Goal: Task Accomplishment & Management: Manage account settings

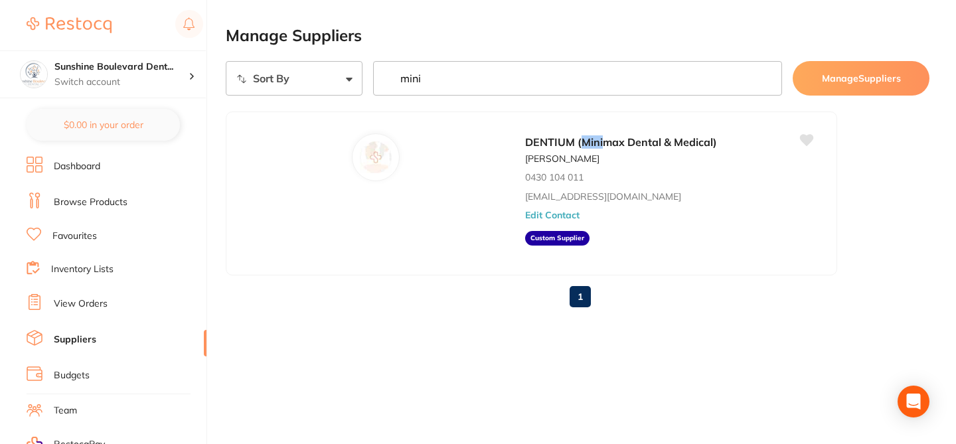
click at [115, 200] on link "Browse Products" at bounding box center [91, 202] width 74 height 13
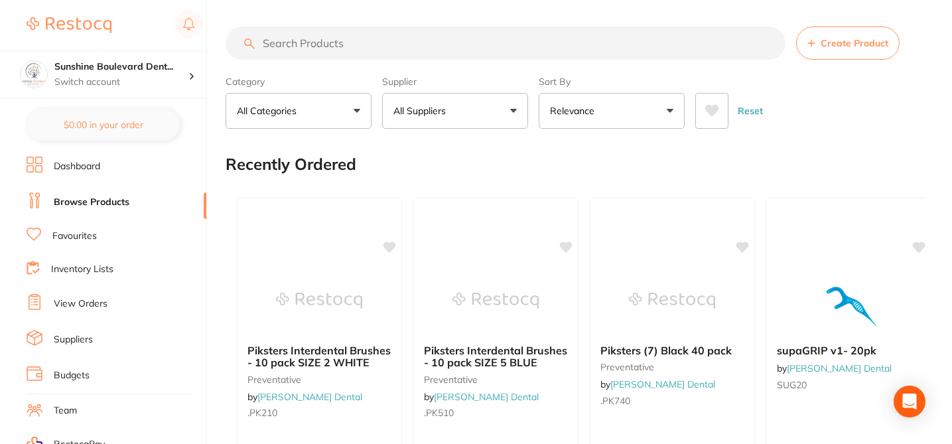
click at [841, 48] on span "Create Product" at bounding box center [855, 43] width 68 height 11
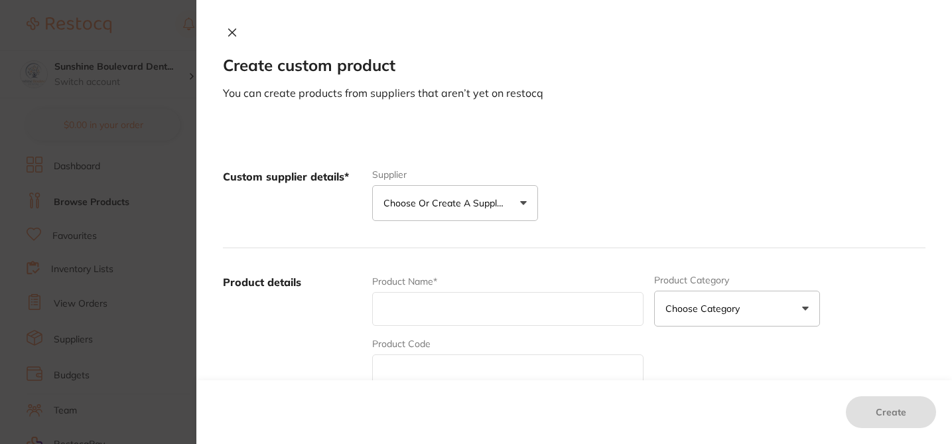
click at [466, 204] on p "Choose or create a supplier" at bounding box center [447, 202] width 126 height 13
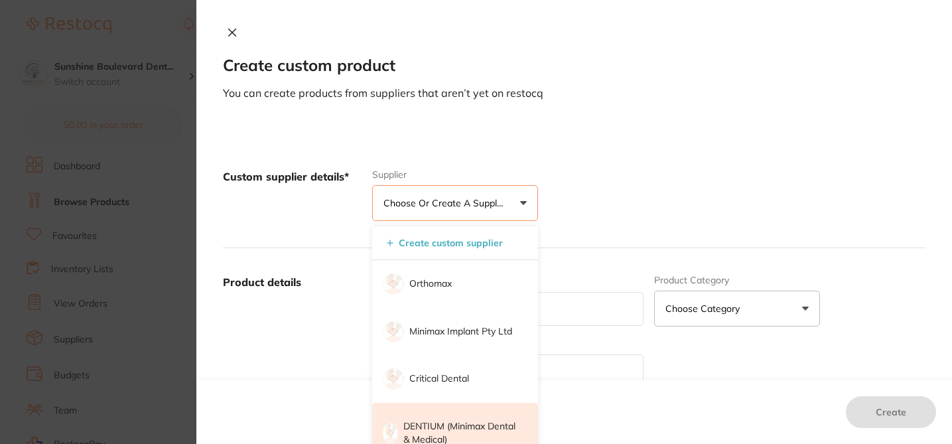
click at [433, 426] on p "DENTIUM (Minimax Dental & Medical)" at bounding box center [462, 433] width 116 height 26
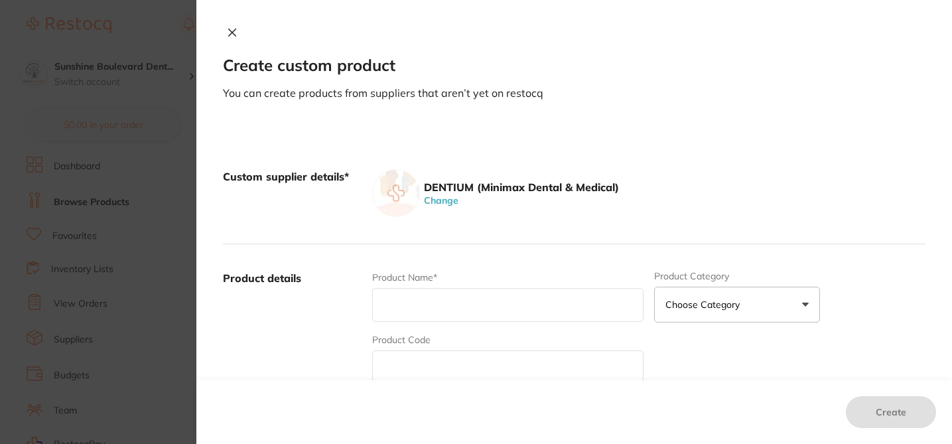
click at [396, 312] on input "text" at bounding box center [507, 305] width 271 height 34
click at [392, 357] on input "text" at bounding box center [507, 367] width 271 height 34
paste input "FXS4012"
type input "FXS4012"
click at [397, 302] on input "text" at bounding box center [507, 305] width 271 height 34
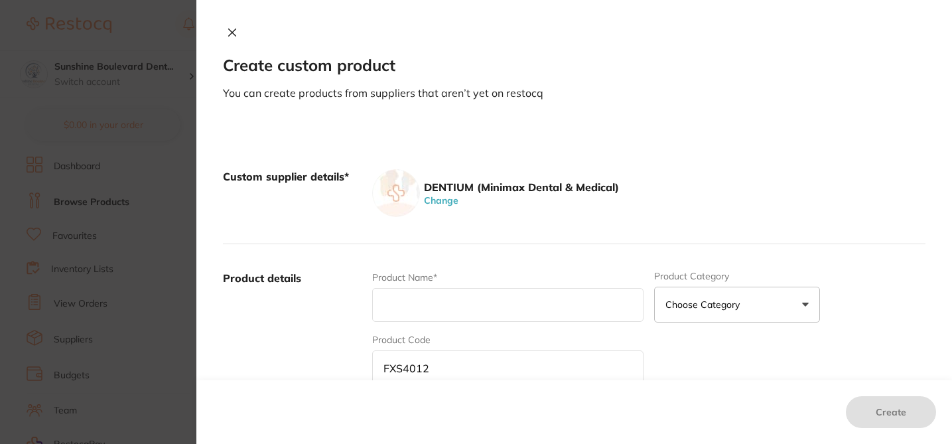
paste input "SUPERLINE II FIXTURE D4.0 * L12"
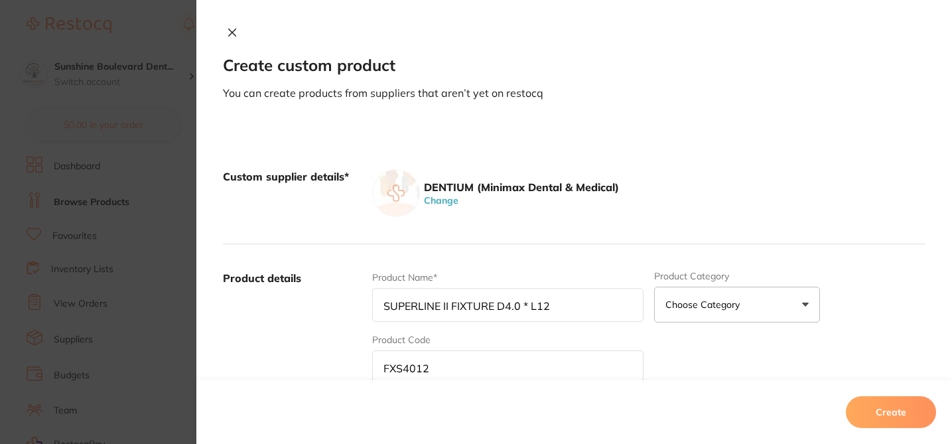
type input "SUPERLINE II FIXTURE D4.0 * L12"
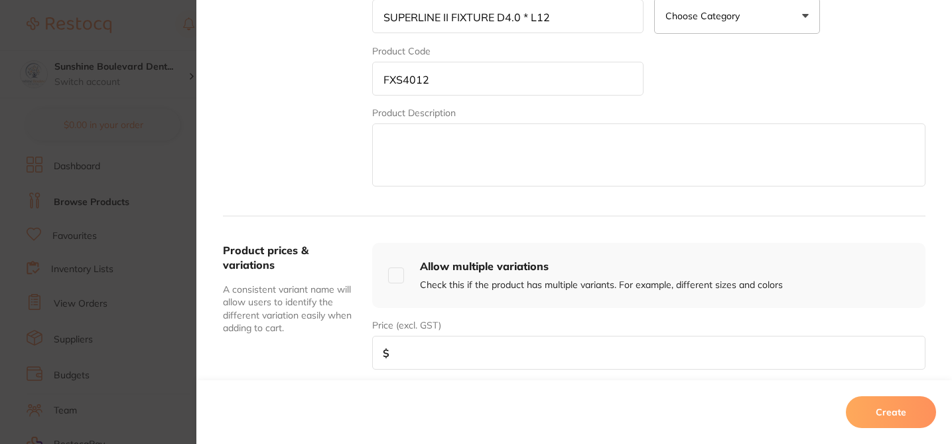
scroll to position [311, 0]
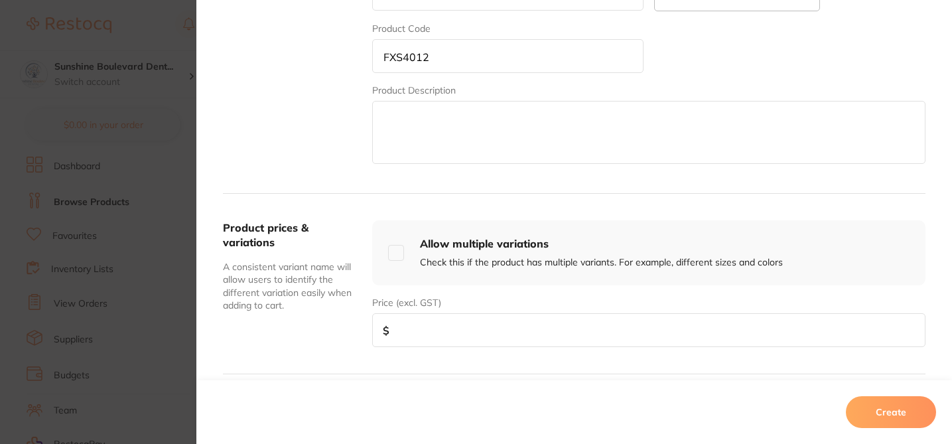
click at [476, 336] on input "number" at bounding box center [649, 330] width 554 height 34
paste input "270.00"
type input "270.00"
click at [907, 421] on button "Create" at bounding box center [891, 412] width 90 height 32
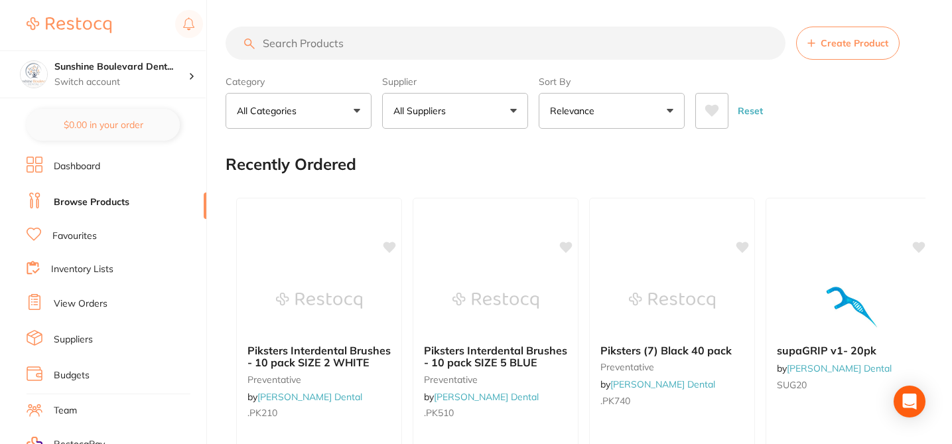
click at [316, 42] on input "search" at bounding box center [506, 43] width 560 height 33
click at [514, 112] on button "All Suppliers" at bounding box center [455, 111] width 146 height 36
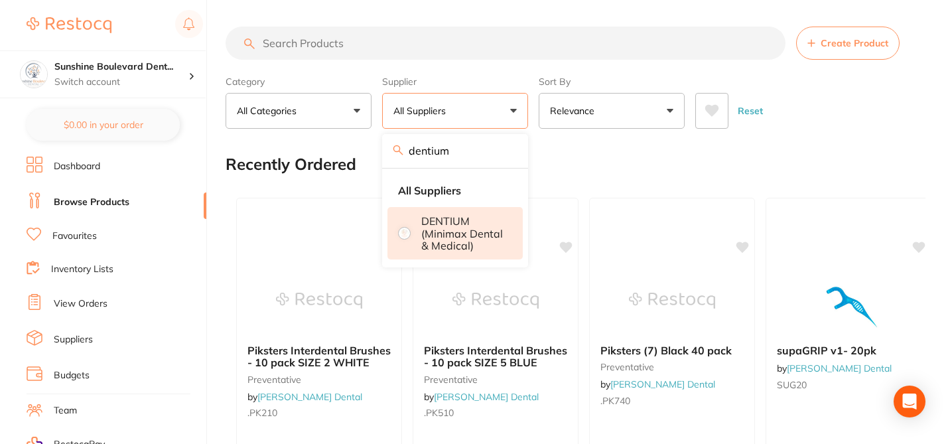
type input "dentium"
click at [435, 232] on p "DENTIUM (Minimax Dental & Medical)" at bounding box center [462, 233] width 83 height 37
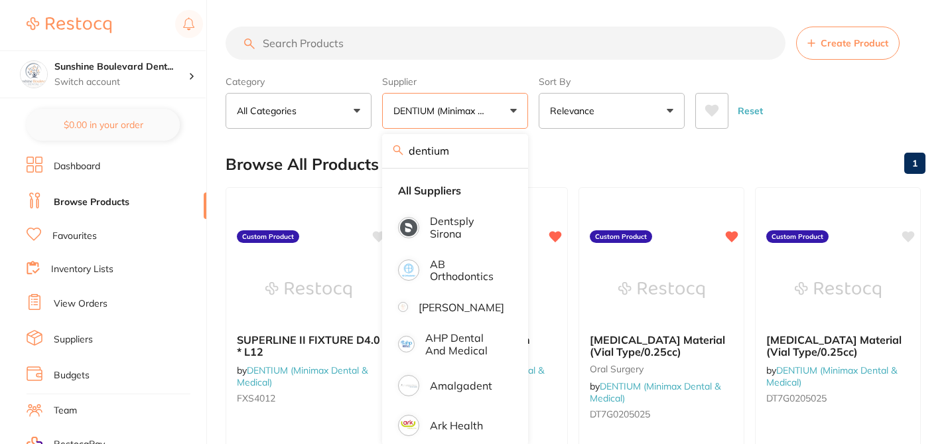
click at [605, 151] on div "Browse All Products 1" at bounding box center [576, 164] width 700 height 44
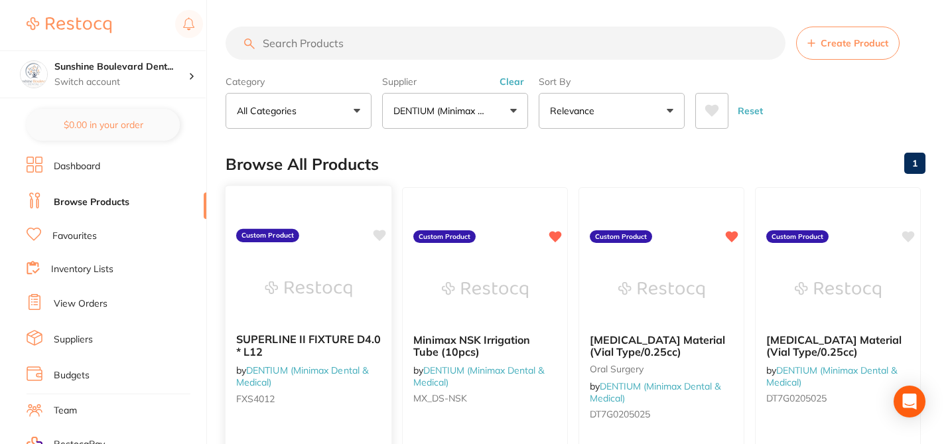
click at [380, 235] on icon at bounding box center [380, 235] width 13 height 11
click at [912, 235] on icon at bounding box center [909, 235] width 13 height 11
click at [844, 50] on button "Create Product" at bounding box center [848, 43] width 104 height 33
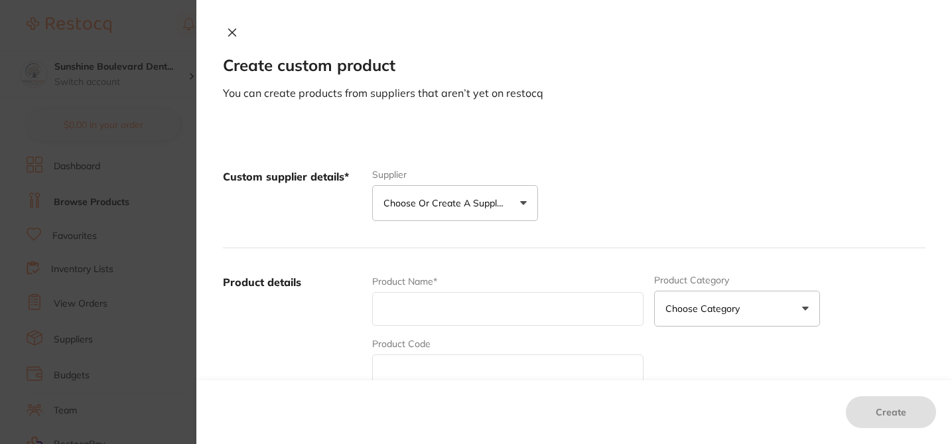
click at [429, 311] on input "text" at bounding box center [507, 309] width 271 height 34
paste input "DST_3500, : DENTAL STUDIO NEW Easy Bone scraper [ 5EA / BOX ]"
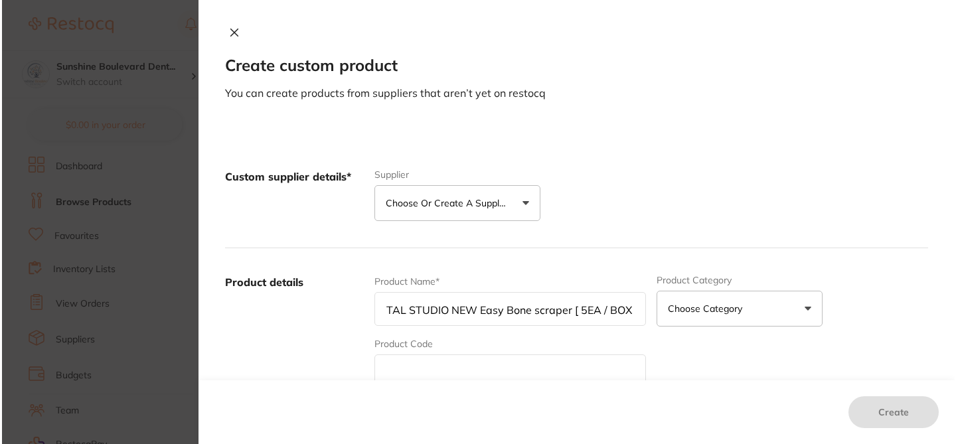
scroll to position [0, 0]
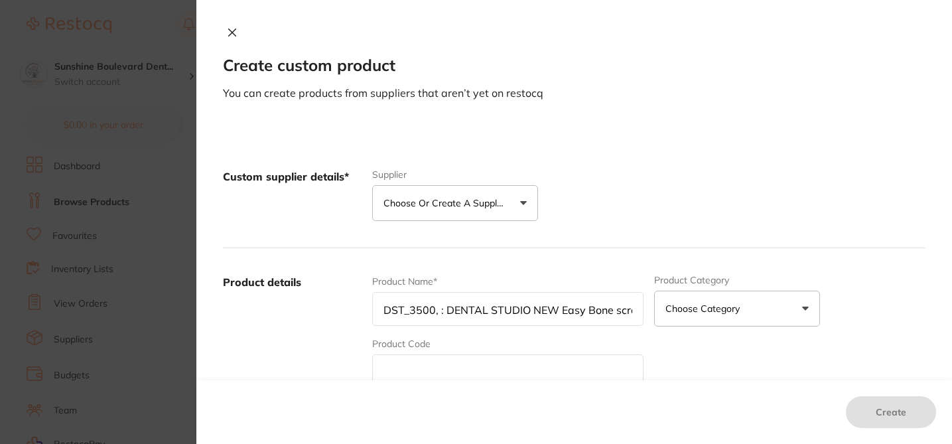
drag, startPoint x: 388, startPoint y: 311, endPoint x: 328, endPoint y: 310, distance: 59.7
click at [328, 310] on div "Product details Product Name* DST_3500, : DENTAL STUDIO NEW Easy Bone scraper […" at bounding box center [574, 378] width 703 height 261
click at [390, 315] on input "DST_3500, : DENTAL STUDIO NEW Easy Bone scraper [ 5EA / BOX ]" at bounding box center [507, 309] width 271 height 34
drag, startPoint x: 431, startPoint y: 310, endPoint x: 356, endPoint y: 309, distance: 74.3
click at [356, 309] on div "Product details Product Name* DST_3500, : DENTAL STUDIO NEW Easy Bone scraper […" at bounding box center [574, 378] width 703 height 261
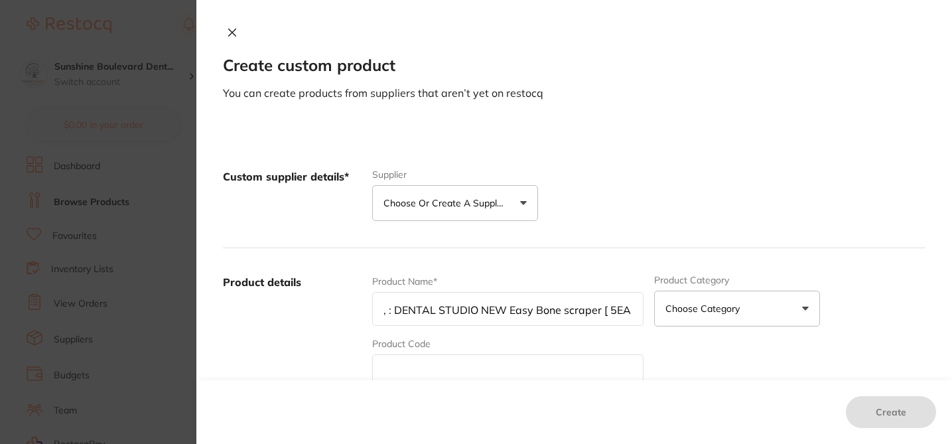
type input ", : DENTAL STUDIO NEW Easy Bone scraper [ 5EA / BOX ]"
click at [232, 31] on icon at bounding box center [232, 32] width 11 height 11
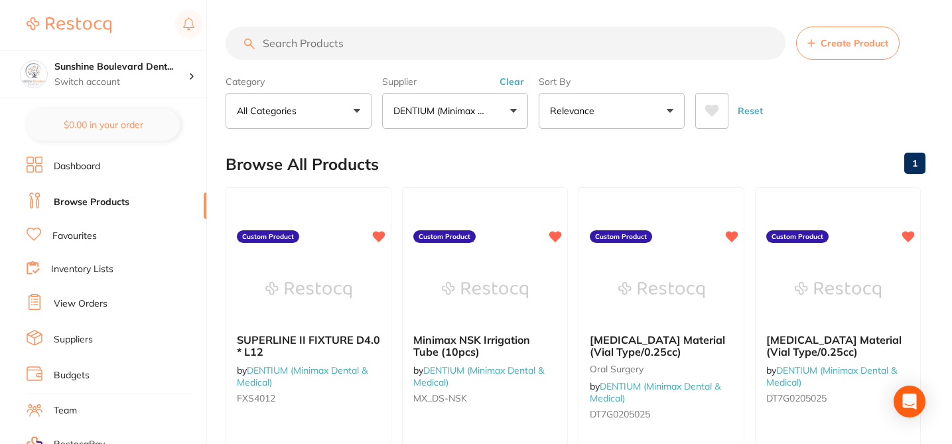
click at [323, 48] on input "search" at bounding box center [506, 43] width 560 height 33
paste input "DST_3500"
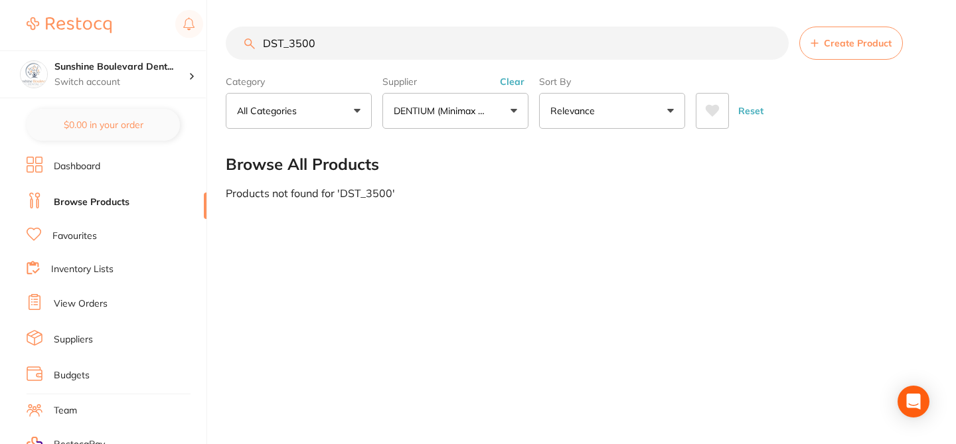
type input "DST_3500"
click at [842, 45] on span "Create Product" at bounding box center [858, 43] width 68 height 11
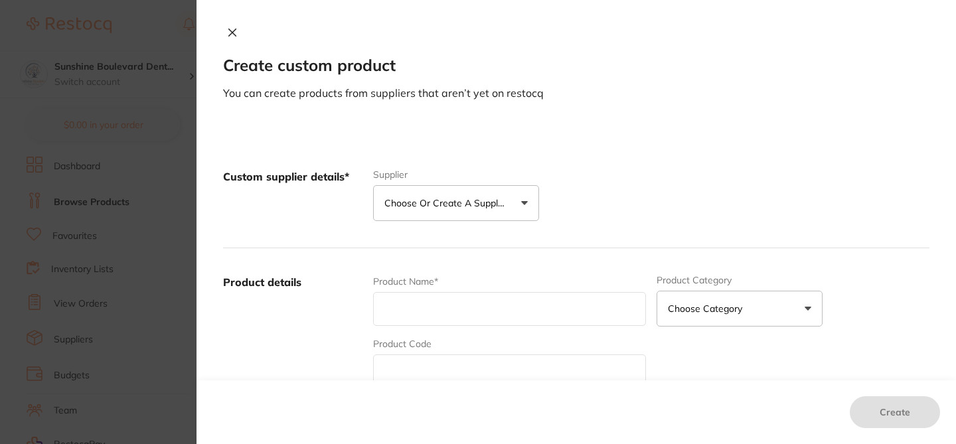
click at [501, 203] on p "Choose or create a supplier" at bounding box center [447, 202] width 126 height 13
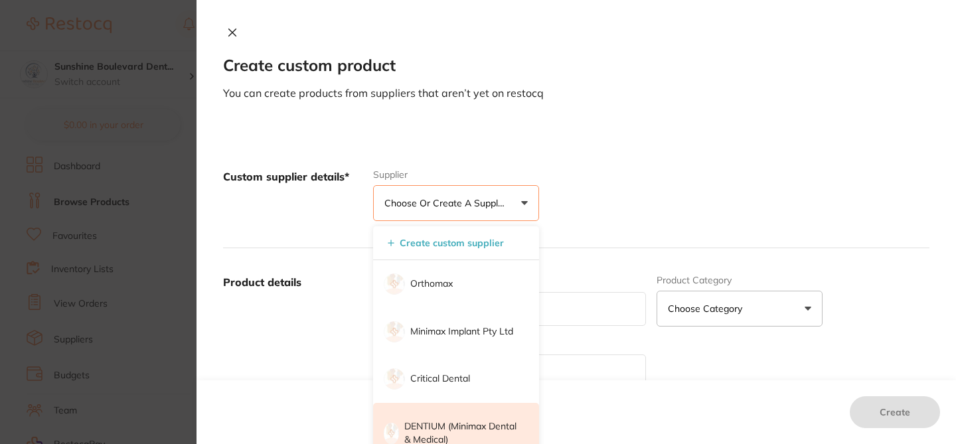
click at [453, 421] on p "DENTIUM (Minimax Dental & Medical)" at bounding box center [462, 433] width 116 height 26
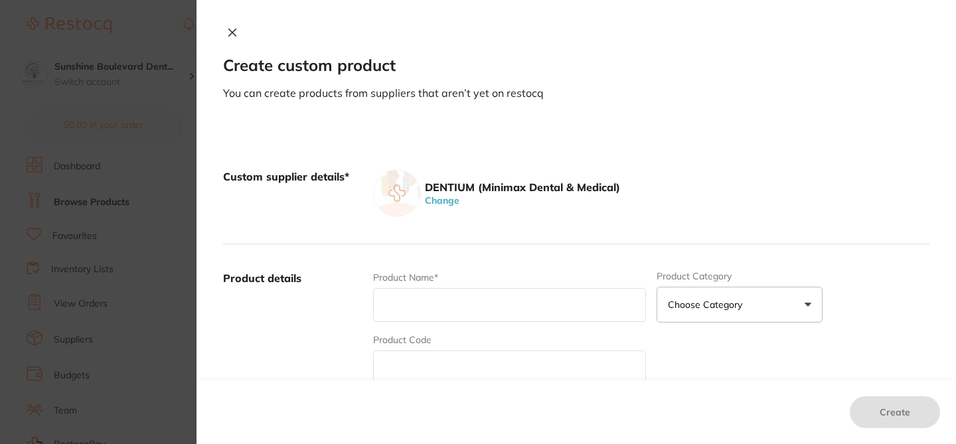
click at [413, 376] on input "text" at bounding box center [509, 367] width 273 height 34
paste input "DST_3500"
type input "DST_3500"
click at [407, 300] on input "text" at bounding box center [509, 305] width 273 height 34
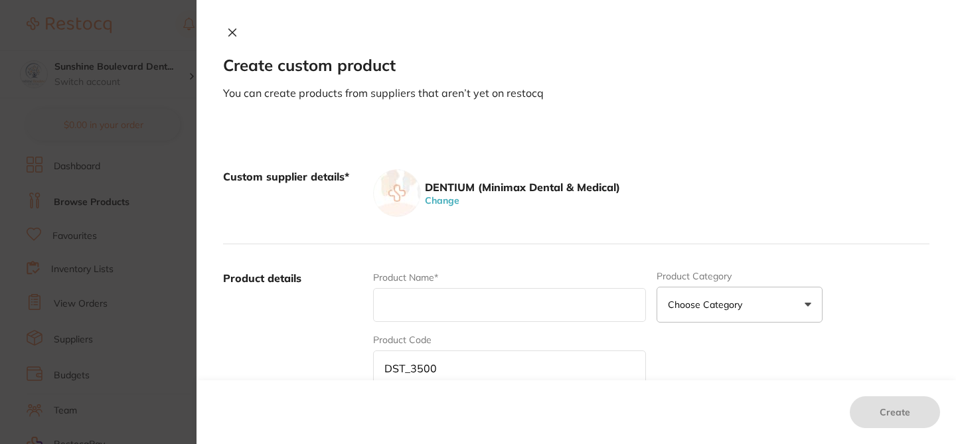
paste input "DST_3500"
type input "DST_3500"
drag, startPoint x: 460, startPoint y: 303, endPoint x: 346, endPoint y: 298, distance: 113.6
click at [346, 298] on div "Product details Product Name* DST_3500 Product Category Choose Category 3d Prin…" at bounding box center [576, 374] width 706 height 261
paste input "DENTAL STUDIO NEW Easy Bone scraper [ 5EA / BOX ]"
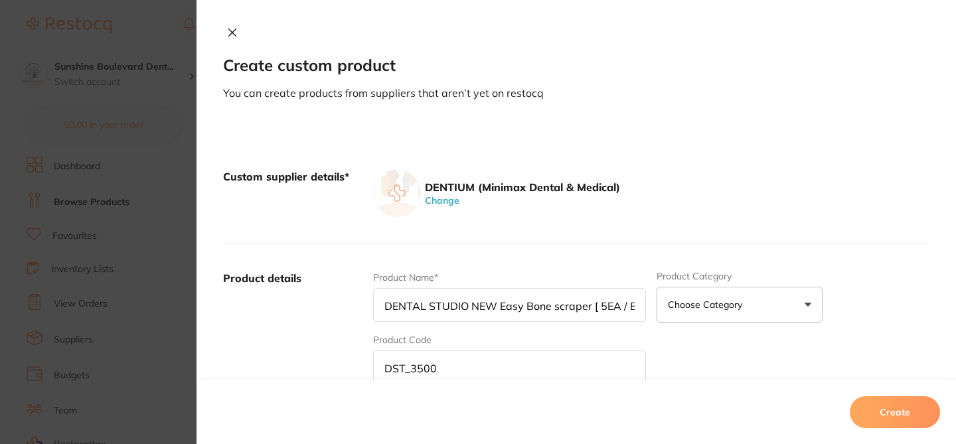
drag, startPoint x: 384, startPoint y: 305, endPoint x: 330, endPoint y: 305, distance: 54.4
click at [330, 305] on div "Product details Product Name* DENTAL STUDIO NEW Easy Bone scraper [ 5EA / BOX ]…" at bounding box center [576, 374] width 706 height 261
type input "DENTAL STUDIO NEW Easy Bone scraper [ 5EA / BOX ]"
click at [706, 225] on div "Custom supplier details* DENTIUM (Minimax Dental & Medical) Change" at bounding box center [576, 194] width 706 height 102
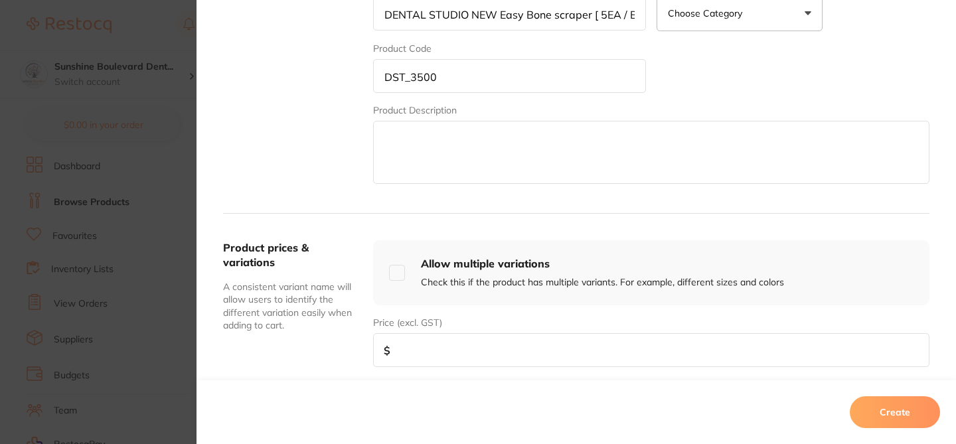
scroll to position [292, 0]
click at [455, 344] on input "number" at bounding box center [651, 350] width 556 height 34
paste input "250.00"
type input "250.00"
click at [881, 414] on button "Create" at bounding box center [895, 412] width 90 height 32
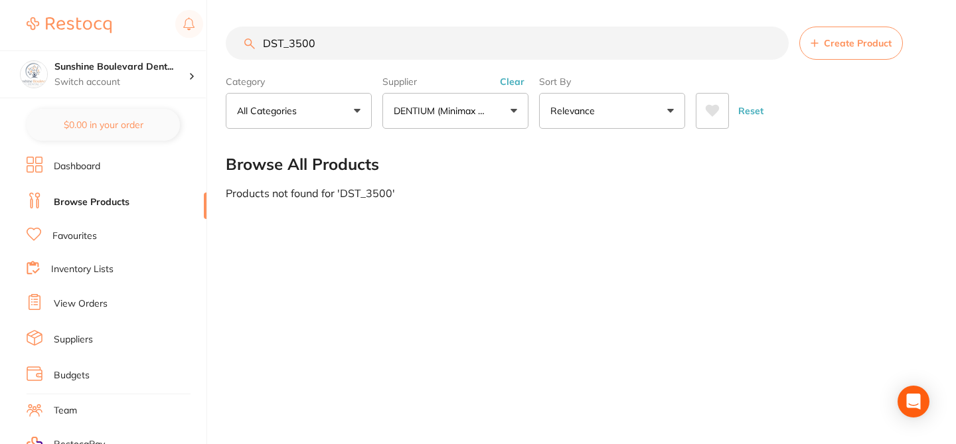
drag, startPoint x: 320, startPoint y: 40, endPoint x: 242, endPoint y: 37, distance: 78.4
click at [242, 37] on input "DST_3500" at bounding box center [507, 43] width 563 height 33
paste input "MX_DS-KAVO,"
type input "MX_DS-KAVO"
click at [850, 38] on span "Create Product" at bounding box center [858, 43] width 68 height 11
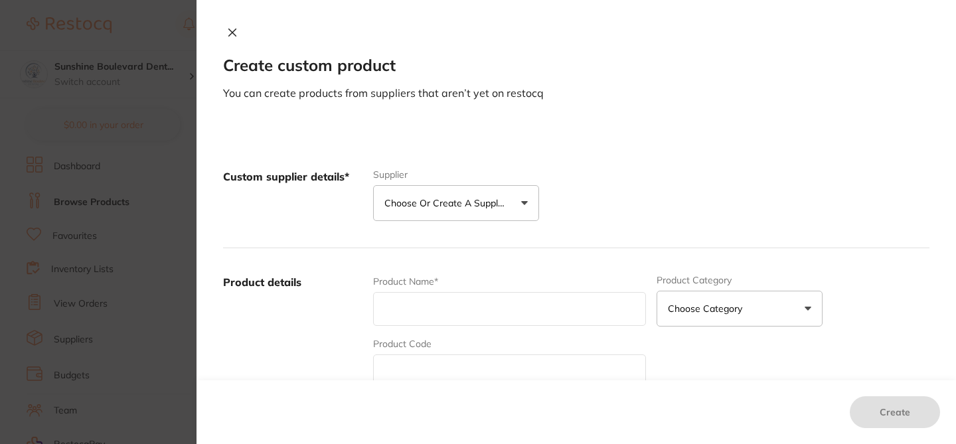
click at [448, 203] on p "Choose or create a supplier" at bounding box center [447, 202] width 126 height 13
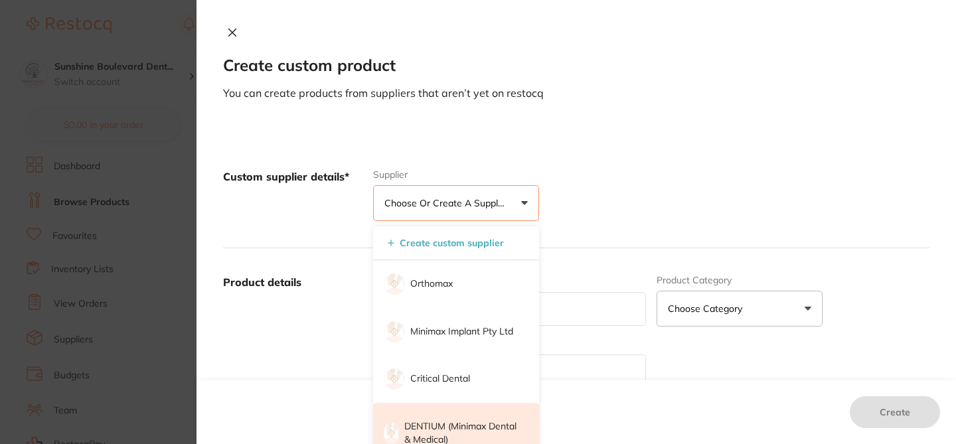
click at [451, 427] on p "DENTIUM (Minimax Dental & Medical)" at bounding box center [462, 433] width 116 height 26
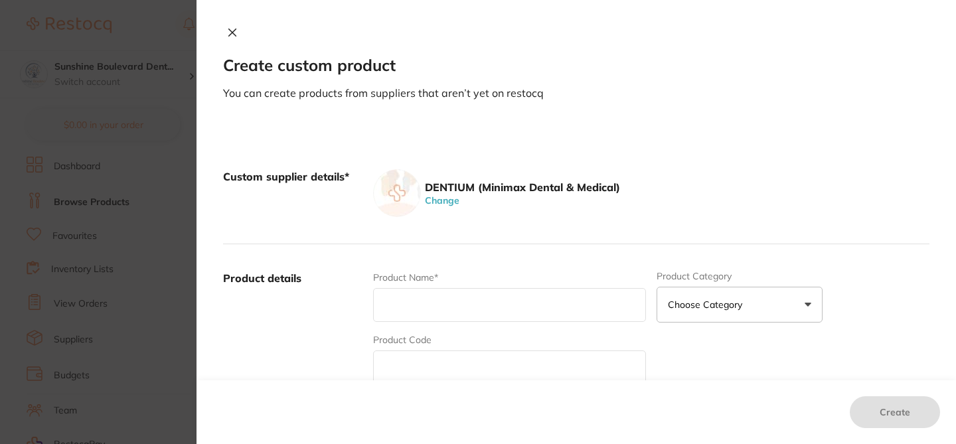
click at [411, 362] on input "text" at bounding box center [509, 367] width 273 height 34
paste input "MX_DS-KAVO,"
type input "MX_DS-KAVO"
click at [404, 307] on input "text" at bounding box center [509, 305] width 273 height 34
paste input "MINIMAX KAVO IRRIGATION TUBE (10PCS)"
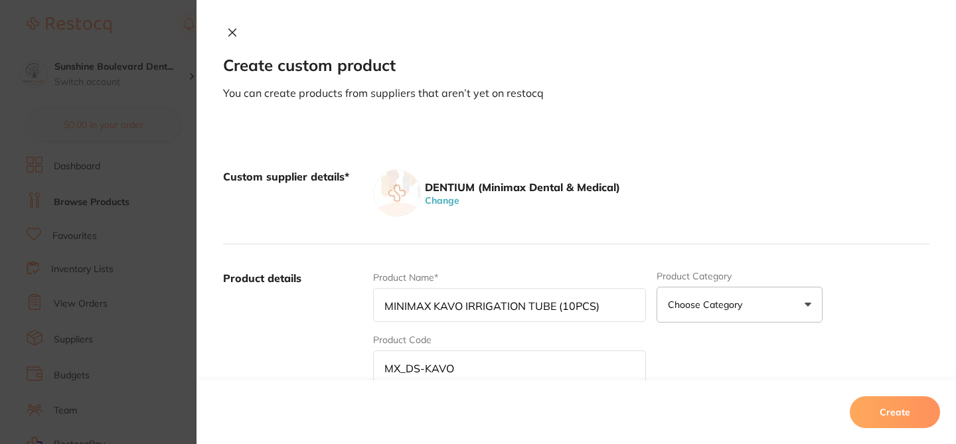
type input "MINIMAX KAVO IRRIGATION TUBE (10PCS)"
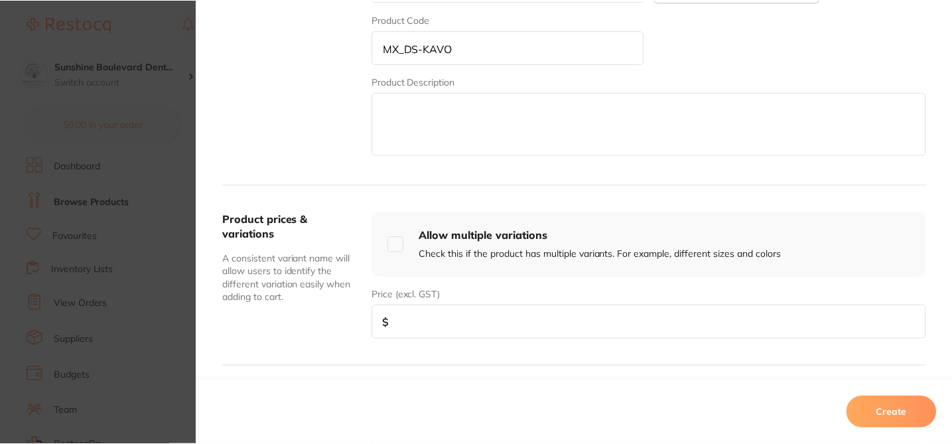
scroll to position [338, 0]
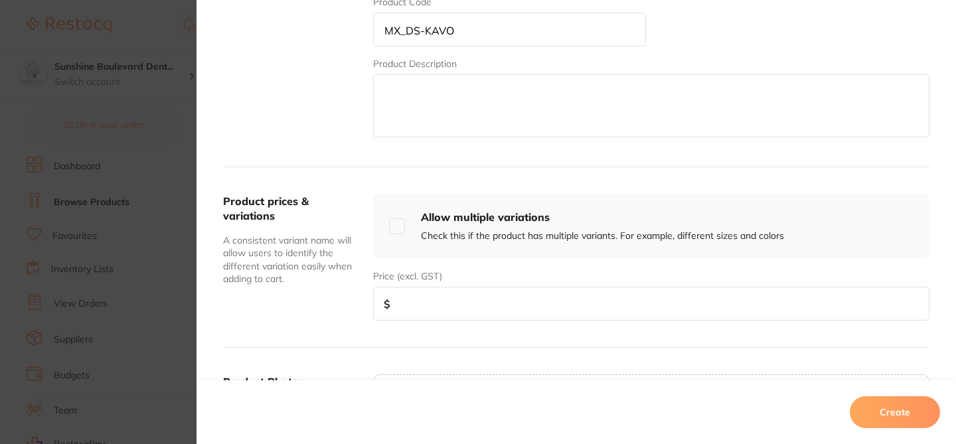
click at [547, 301] on input "number" at bounding box center [651, 304] width 556 height 34
paste input "90.00"
type input "90.00"
click at [885, 411] on button "Create" at bounding box center [895, 412] width 90 height 32
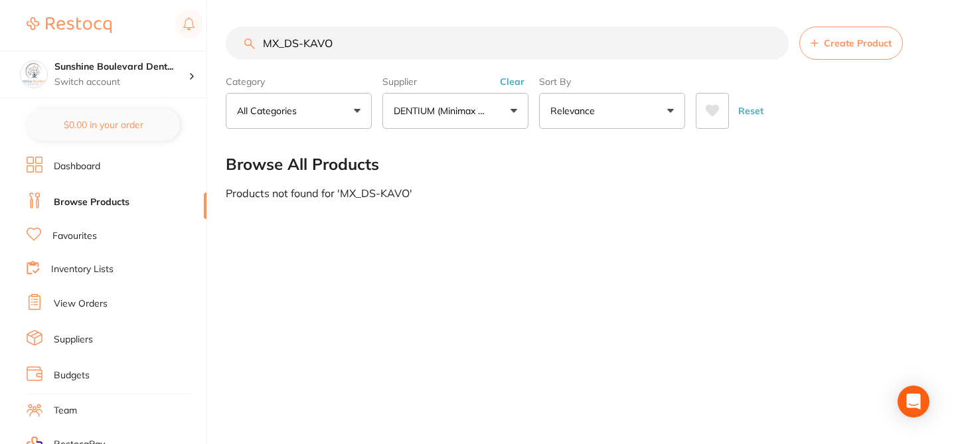
click at [844, 50] on button "Create Product" at bounding box center [851, 43] width 104 height 33
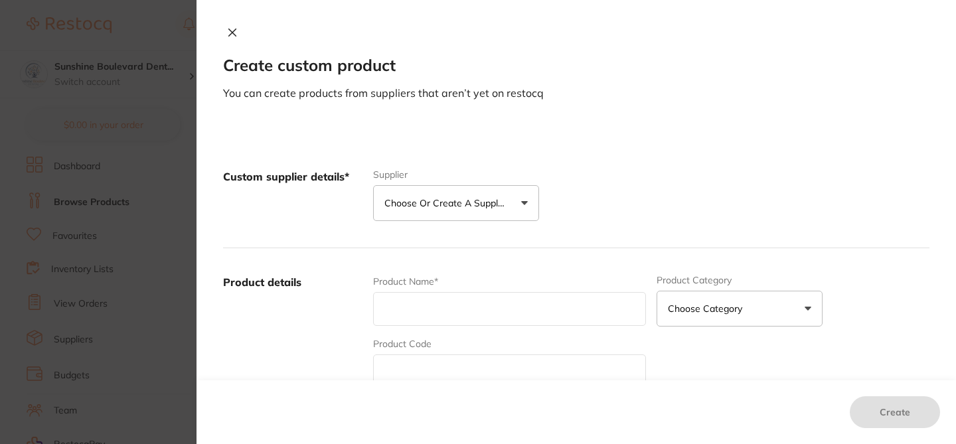
click at [492, 206] on p "Choose or create a supplier" at bounding box center [447, 202] width 126 height 13
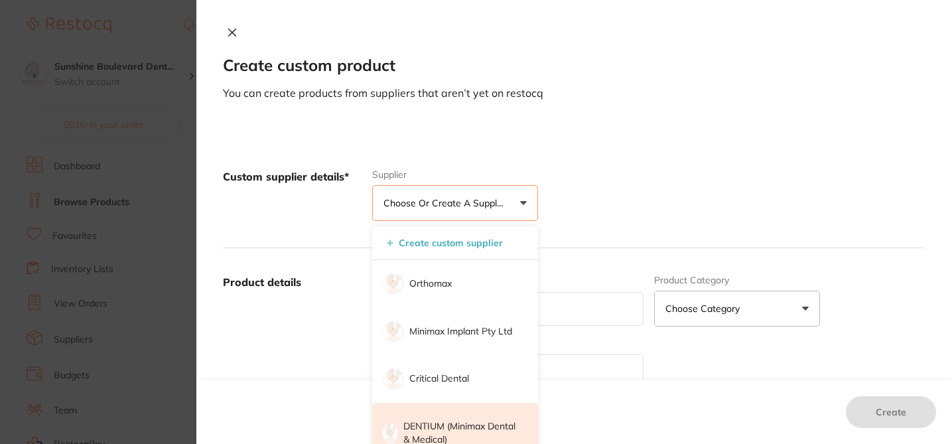
click at [461, 427] on p "DENTIUM (Minimax Dental & Medical)" at bounding box center [462, 433] width 116 height 26
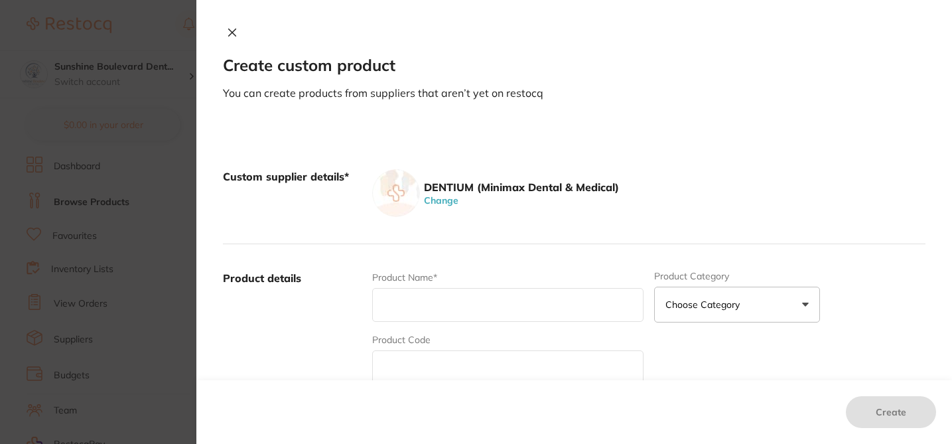
click at [416, 358] on input "text" at bounding box center [507, 367] width 271 height 34
paste input "HAB403050E,"
type input "HAB403050E"
click at [402, 298] on input "text" at bounding box center [507, 305] width 271 height 34
paste input "HEALING ABUTMENT D4.0 * GH3.0 * H5.0 - NEW"
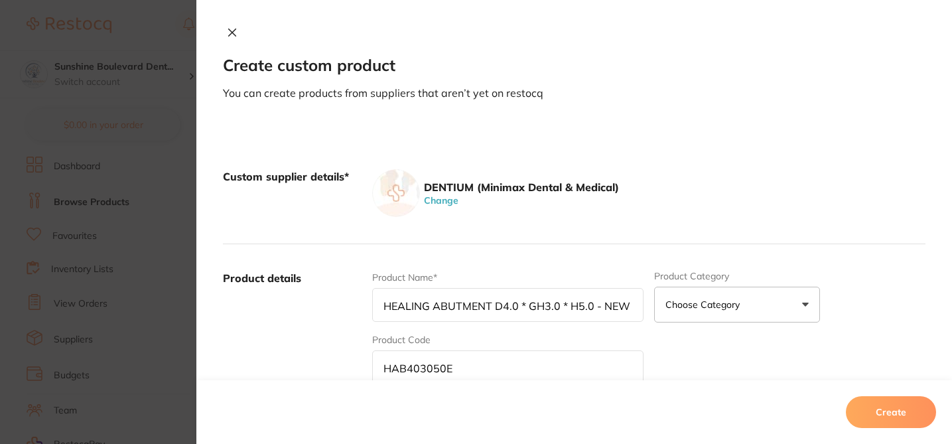
type input "HEALING ABUTMENT D4.0 * GH3.0 * H5.0 - NEW"
click at [678, 183] on div "DENTIUM (Minimax Dental & Medical) Change" at bounding box center [649, 193] width 554 height 48
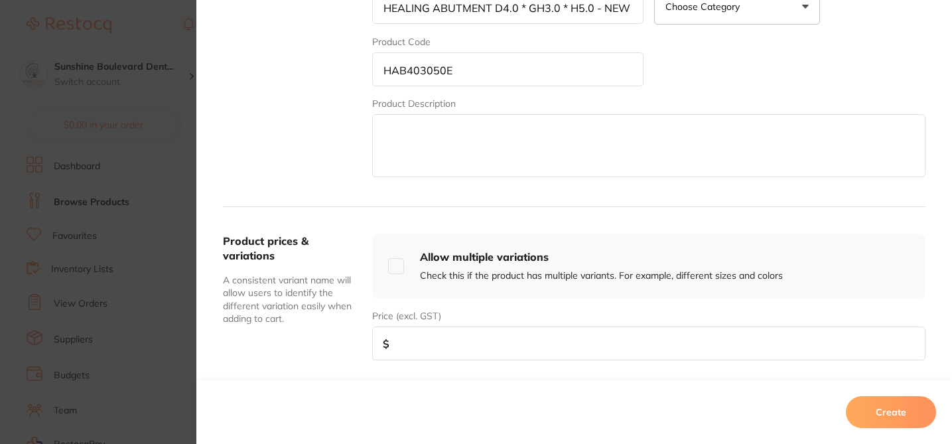
scroll to position [345, 0]
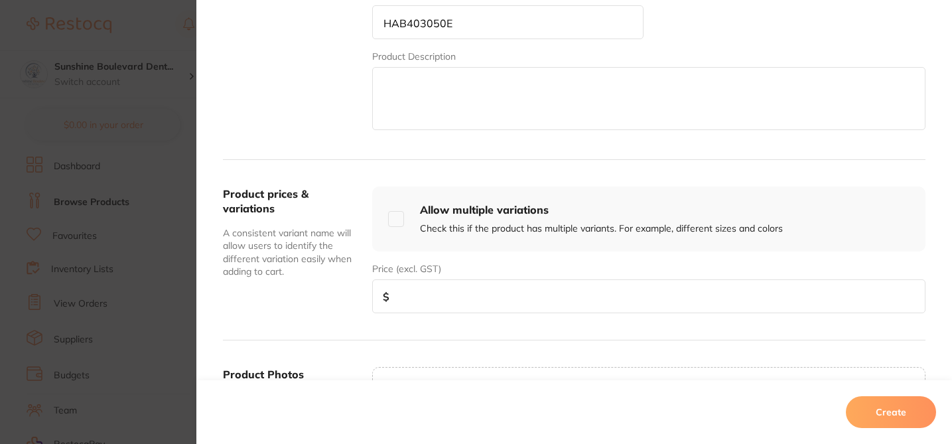
click at [447, 291] on input "number" at bounding box center [649, 296] width 554 height 34
paste input "60.00"
type input "60.00"
click at [882, 415] on button "Create" at bounding box center [891, 412] width 90 height 32
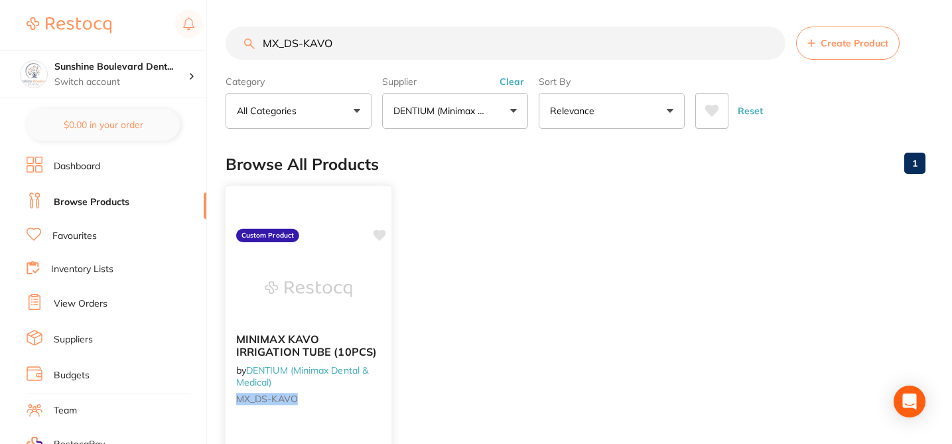
click at [379, 236] on icon at bounding box center [380, 235] width 13 height 11
click at [857, 29] on button "Create Product" at bounding box center [848, 43] width 104 height 33
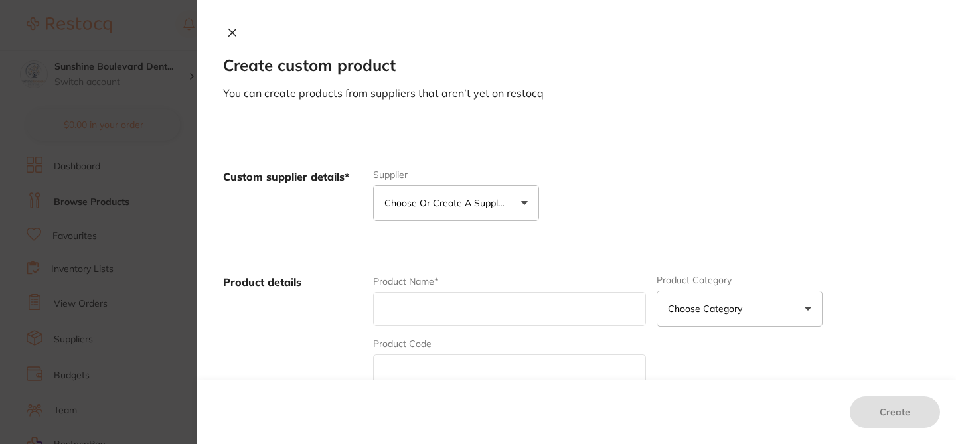
click at [525, 200] on button "Choose or create a supplier" at bounding box center [456, 203] width 166 height 36
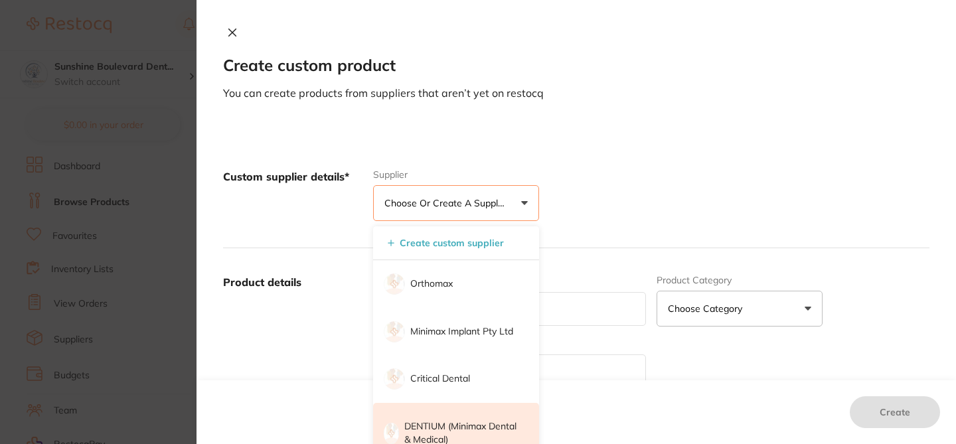
click at [458, 433] on p "DENTIUM (Minimax Dental & Medical)" at bounding box center [462, 433] width 116 height 26
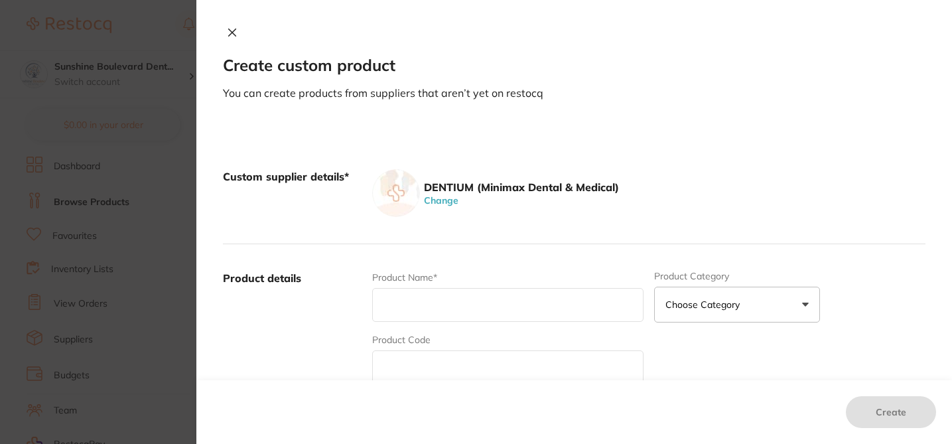
click at [413, 313] on input "text" at bounding box center [507, 305] width 271 height 34
paste input "HAB552035E, : HEALING ABUTMENT D5.5 * GH2.0 * H3.5 - NEW"
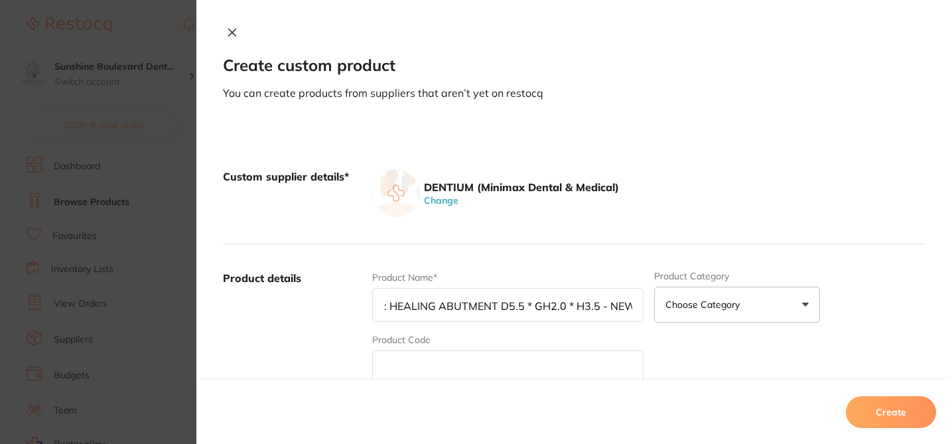
scroll to position [0, 0]
drag, startPoint x: 437, startPoint y: 309, endPoint x: 325, endPoint y: 296, distance: 112.9
click at [325, 296] on div "Product details Product Name* HAB552035E, : HEALING ABUTMENT D5.5 * GH2.0 * H3.…" at bounding box center [574, 374] width 703 height 261
click at [445, 303] on input "HAB552035E, : HEALING ABUTMENT D5.5 * GH2.0 * H3.5 - NEW" at bounding box center [507, 305] width 271 height 34
drag, startPoint x: 445, startPoint y: 305, endPoint x: 365, endPoint y: 302, distance: 80.4
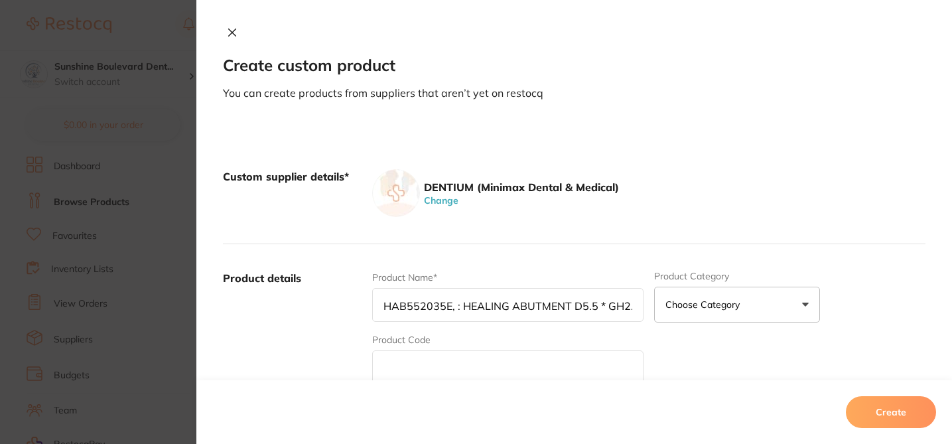
click at [365, 302] on div "Product details Product Name* HAB552035E, : HEALING ABUTMENT D5.5 * GH2.0 * H3.…" at bounding box center [574, 374] width 703 height 261
type input ", : HEALING ABUTMENT D5.5 * GH2.0 * H3.5 - NEW"
click at [398, 369] on input "text" at bounding box center [507, 367] width 271 height 34
paste input "HAB552035E"
type input "HAB552035E"
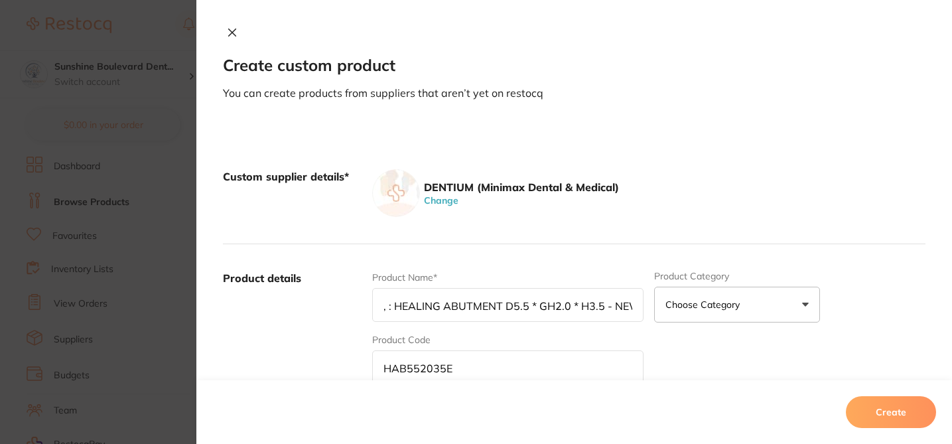
drag, startPoint x: 391, startPoint y: 305, endPoint x: 355, endPoint y: 305, distance: 35.8
click at [354, 305] on div "Product details Product Name* , : HEALING ABUTMENT D5.5 * GH2.0 * H3.5 - NEW Pr…" at bounding box center [574, 374] width 703 height 261
drag, startPoint x: 463, startPoint y: 309, endPoint x: 700, endPoint y: 320, distance: 236.5
click at [700, 320] on div "Product Name* HEALING ABUTMENT D5.5 * GH2.0 * H3.5 - NEW Product Category Choos…" at bounding box center [649, 374] width 554 height 207
type input "HEALING ABUTMENT D5.5 * GH2.0 * H3.5 - NEW"
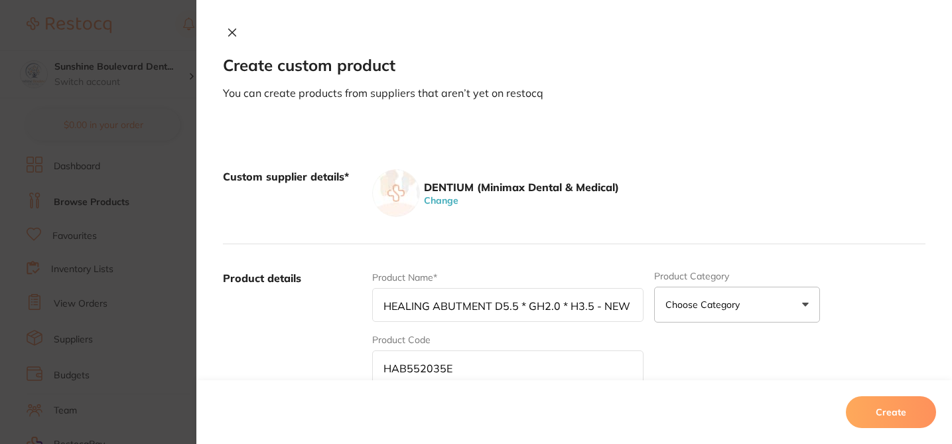
click at [727, 180] on div "DENTIUM (Minimax Dental & Medical) Change" at bounding box center [649, 193] width 554 height 48
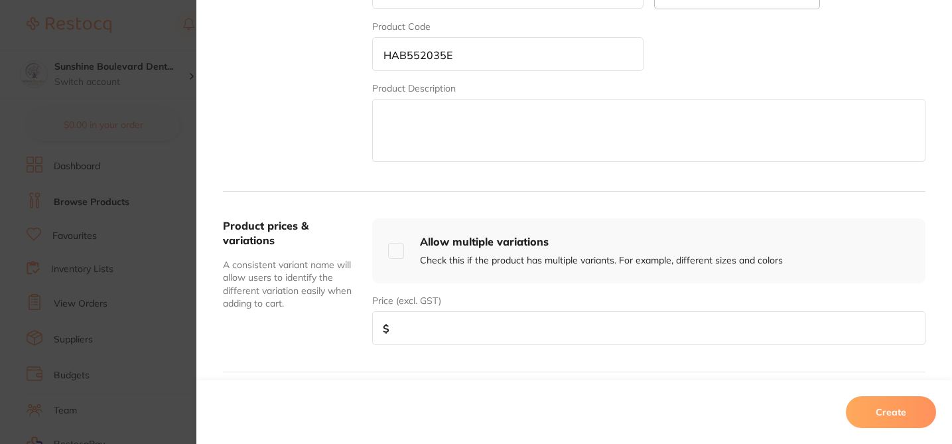
scroll to position [319, 0]
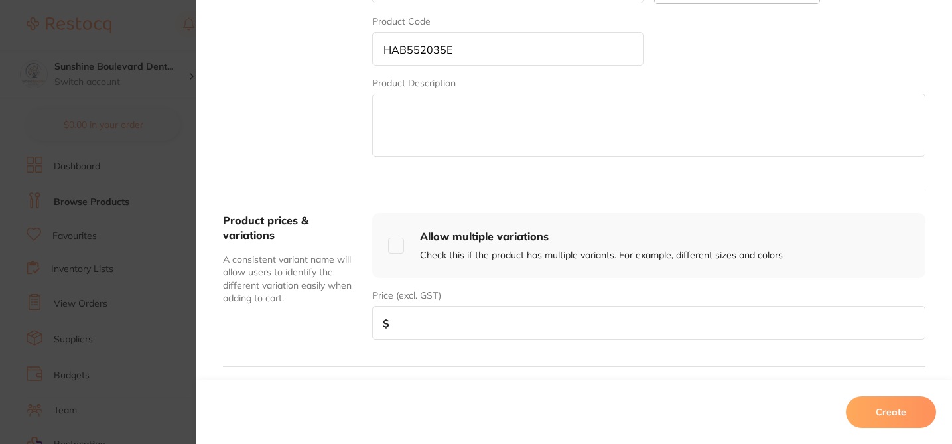
click at [510, 319] on input "number" at bounding box center [649, 323] width 554 height 34
type input "60"
click at [913, 410] on button "Create" at bounding box center [891, 412] width 90 height 32
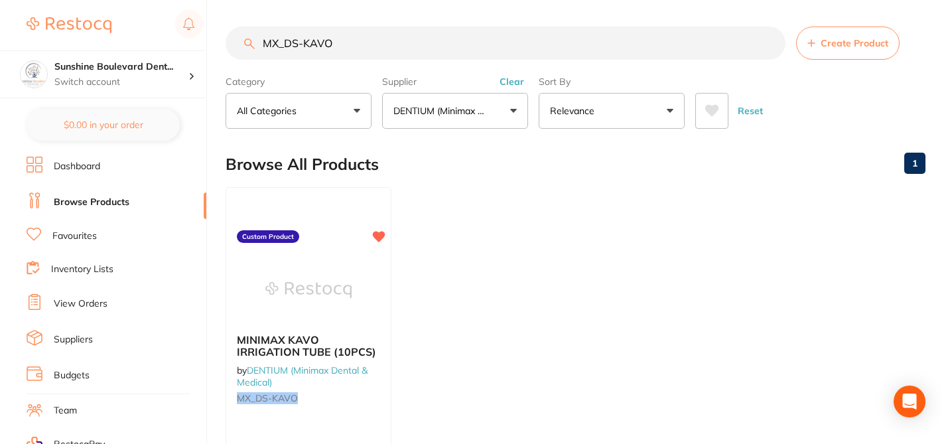
click at [831, 47] on span "Create Product" at bounding box center [855, 43] width 68 height 11
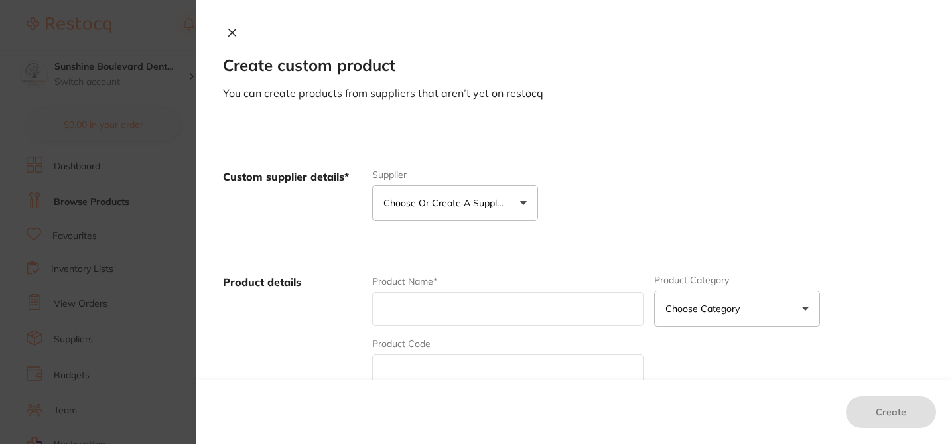
click at [473, 202] on p "Choose or create a supplier" at bounding box center [447, 202] width 126 height 13
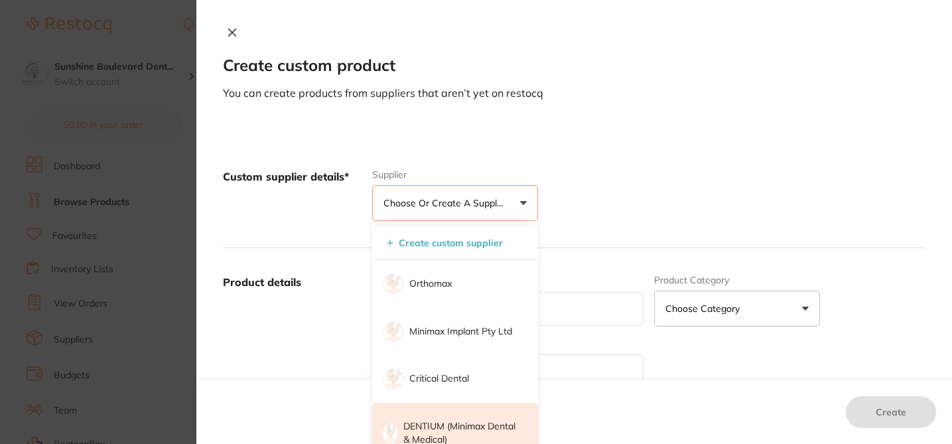
click at [457, 429] on p "DENTIUM (Minimax Dental & Medical)" at bounding box center [462, 433] width 116 height 26
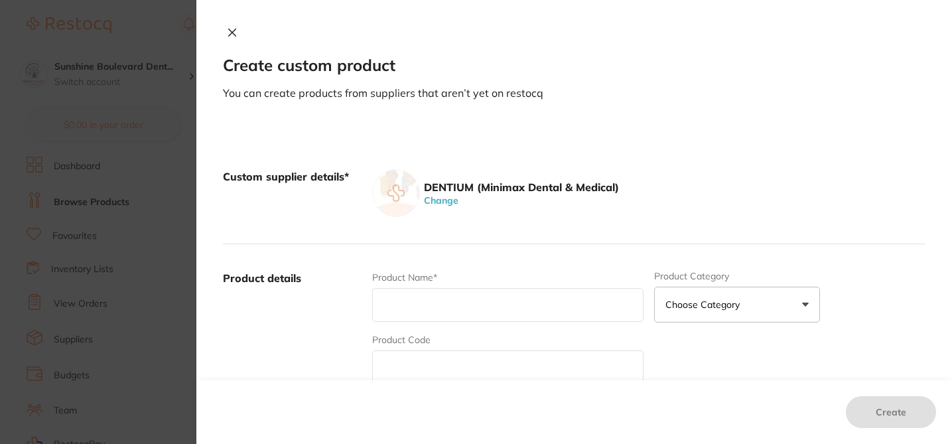
click at [413, 313] on input "text" at bounding box center [507, 305] width 271 height 34
paste input "CS36, : COVER SCREW 3.6"
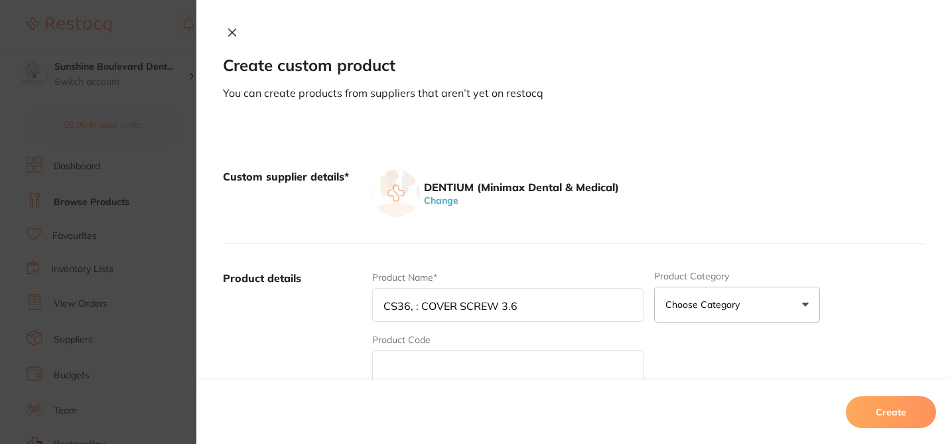
drag, startPoint x: 406, startPoint y: 303, endPoint x: 371, endPoint y: 301, distance: 34.6
click at [372, 303] on input "CS36, : COVER SCREW 3.6" at bounding box center [507, 305] width 271 height 34
type input ", : COVER SCREW 3.6"
click at [414, 368] on input "text" at bounding box center [507, 367] width 271 height 34
paste input "CS36"
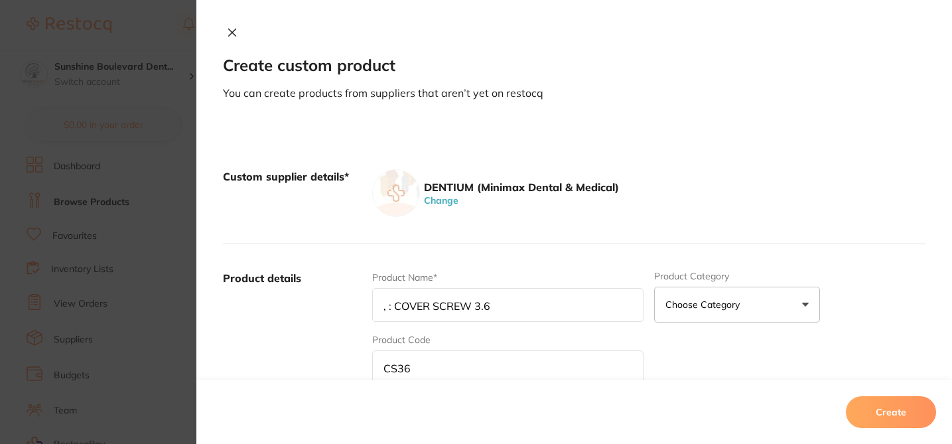
type input "CS36"
drag, startPoint x: 392, startPoint y: 305, endPoint x: 351, endPoint y: 304, distance: 40.5
click at [351, 304] on div "Product details Product Name* , : COVER SCREW 3.6 Product Category Choose Categ…" at bounding box center [574, 374] width 703 height 261
type input "COVER SCREW 3.6"
click at [763, 357] on div "Product Name* COVER SCREW 3.6 Product Category Choose Category 3d Printing Anae…" at bounding box center [649, 374] width 554 height 207
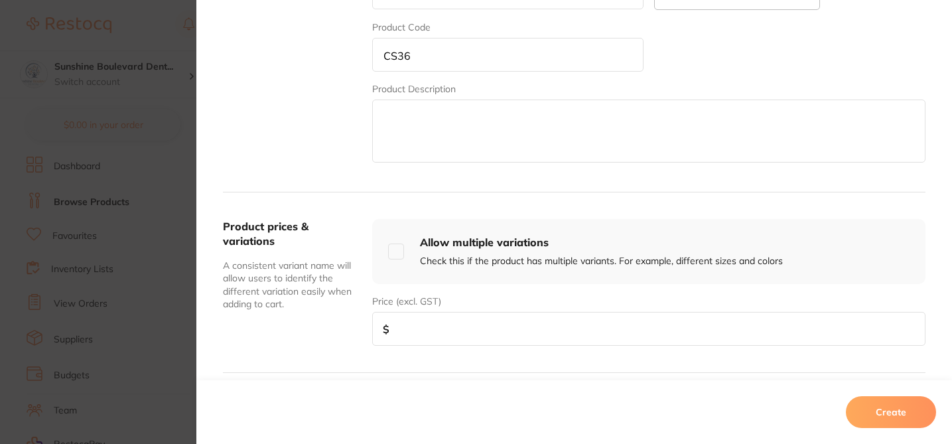
scroll to position [372, 0]
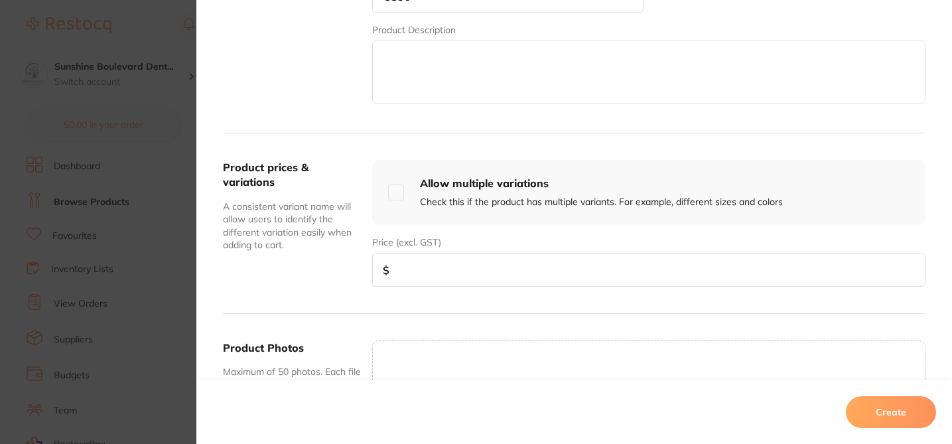
click at [656, 270] on input "number" at bounding box center [649, 270] width 554 height 34
type input "30"
click at [893, 415] on button "Create" at bounding box center [891, 412] width 90 height 32
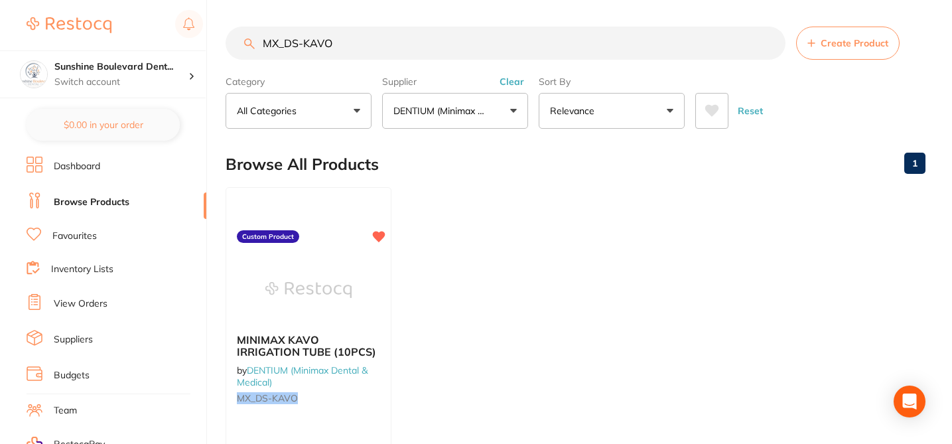
drag, startPoint x: 317, startPoint y: 43, endPoint x: 248, endPoint y: 42, distance: 68.4
click at [248, 42] on div "MX_DS-KAVO Create Product" at bounding box center [576, 43] width 700 height 33
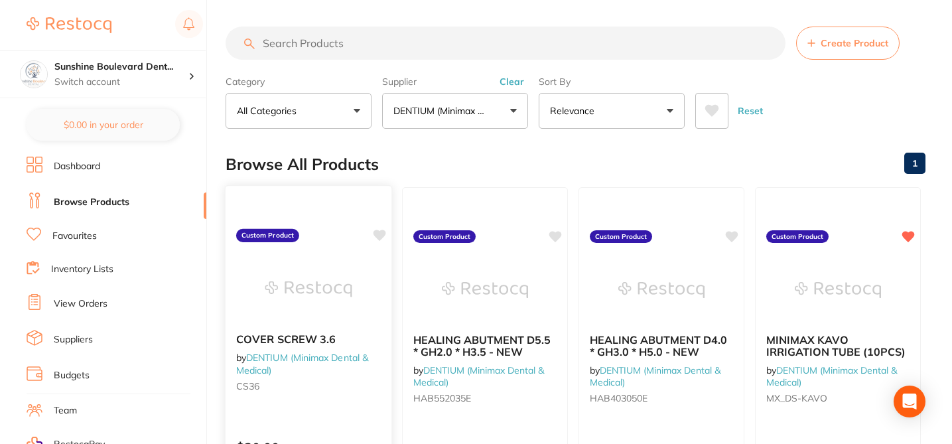
click at [380, 240] on icon at bounding box center [380, 235] width 13 height 11
click at [557, 236] on icon at bounding box center [556, 235] width 13 height 11
click at [733, 235] on icon at bounding box center [733, 235] width 13 height 11
click at [813, 59] on button "Create Product" at bounding box center [848, 43] width 104 height 33
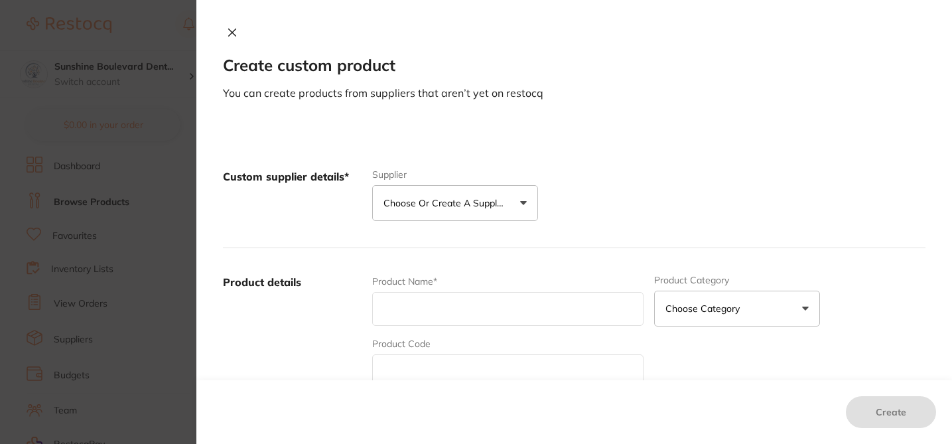
click at [448, 206] on p "Choose or create a supplier" at bounding box center [447, 202] width 126 height 13
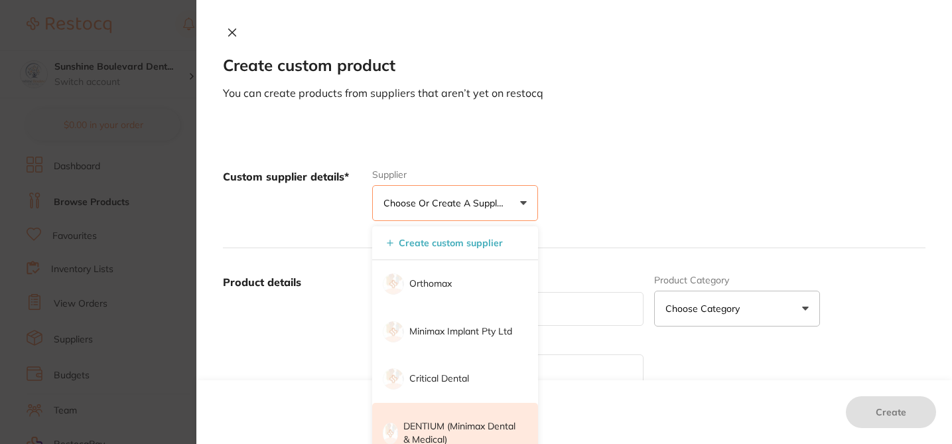
click at [441, 419] on li "DENTIUM (Minimax Dental & Medical)" at bounding box center [455, 433] width 166 height 60
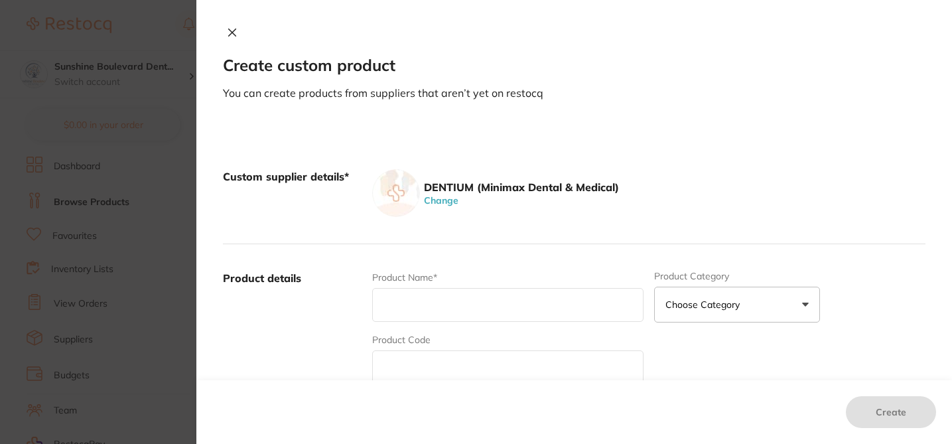
click at [415, 369] on input "text" at bounding box center [507, 367] width 271 height 34
paste input "FXS4510"
drag, startPoint x: 426, startPoint y: 371, endPoint x: 480, endPoint y: 370, distance: 53.8
click at [480, 370] on input "FXS4510FXS4510" at bounding box center [507, 367] width 271 height 34
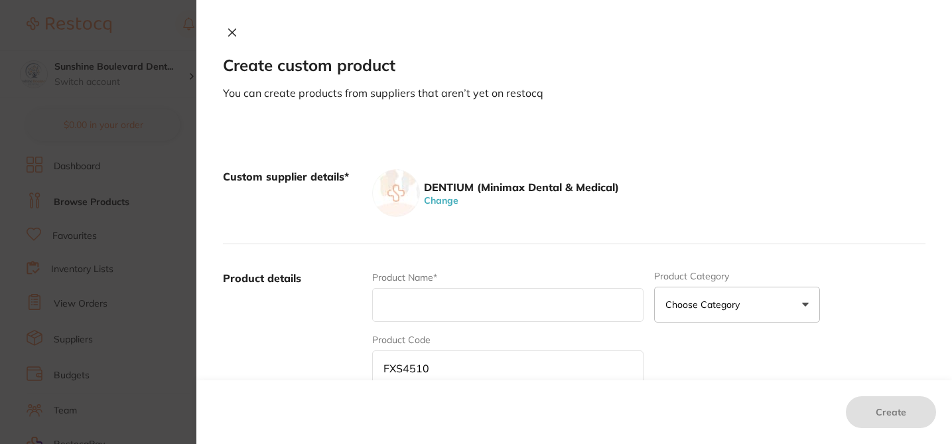
type input "FXS4510"
click at [401, 309] on input "text" at bounding box center [507, 305] width 271 height 34
paste input "SUPERLINE II FIXTURE D4.5 * L10 *1EA"
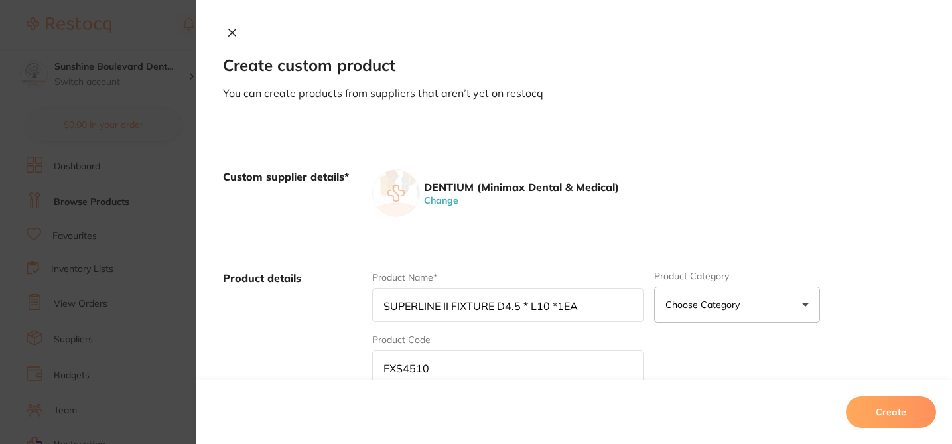
type input "SUPERLINE II FIXTURE D4.5 * L10 *1EA"
click at [687, 201] on div "DENTIUM (Minimax Dental & Medical) Change" at bounding box center [649, 193] width 554 height 48
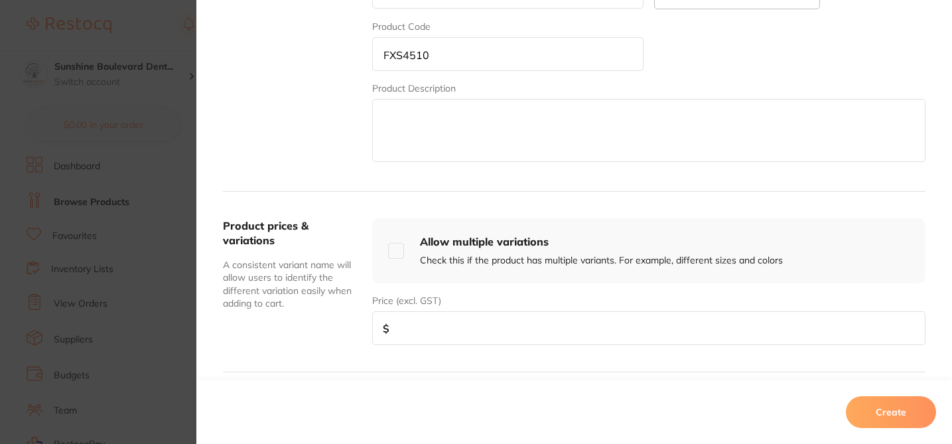
scroll to position [319, 0]
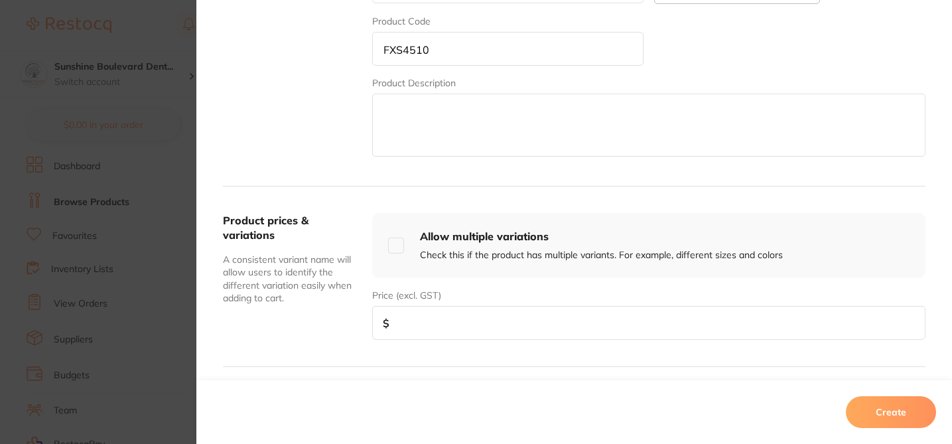
click at [533, 309] on input "number" at bounding box center [649, 323] width 554 height 34
type input "270"
click at [892, 411] on button "Create" at bounding box center [891, 412] width 90 height 32
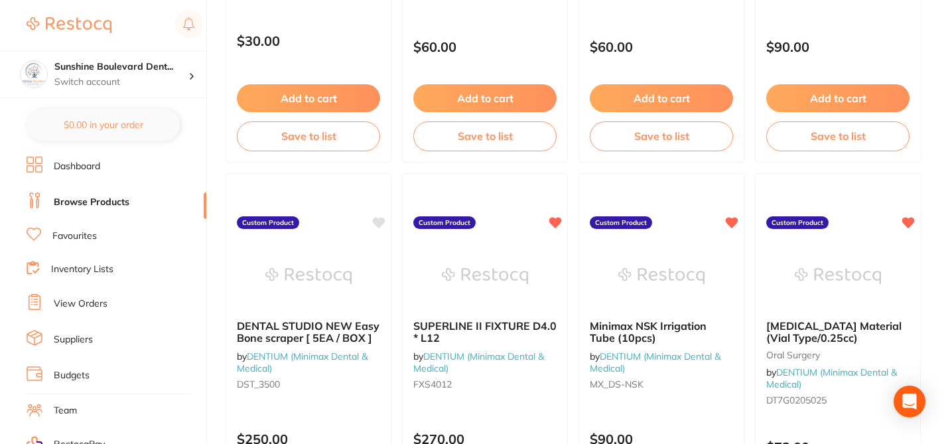
scroll to position [459, 0]
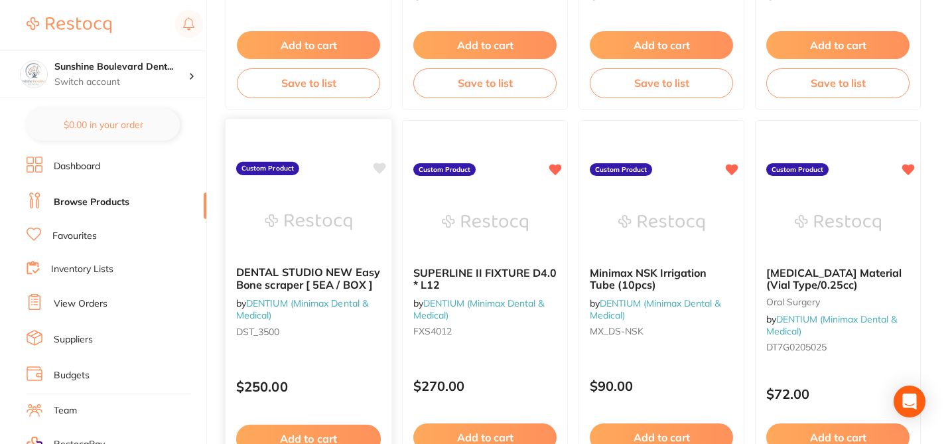
click at [378, 167] on icon at bounding box center [380, 168] width 13 height 11
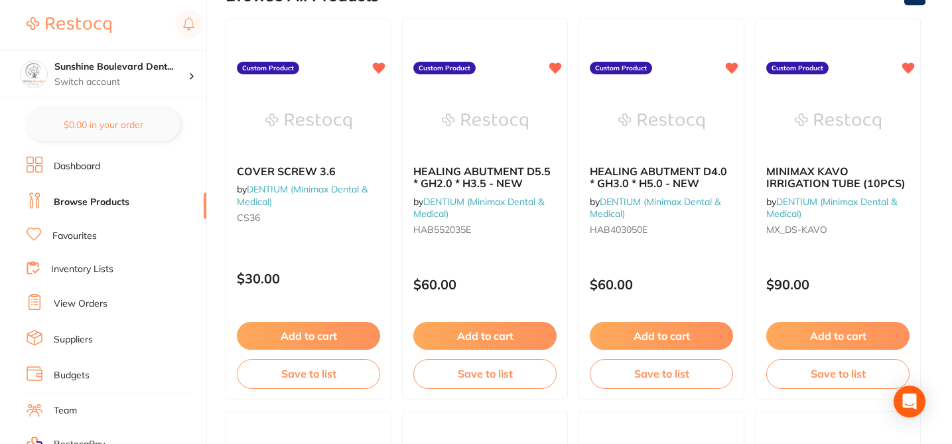
scroll to position [0, 0]
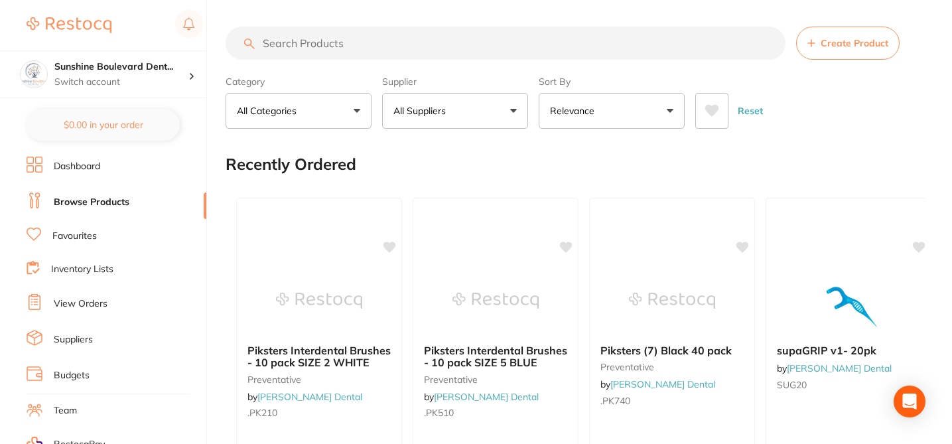
click at [515, 112] on button "All Suppliers" at bounding box center [455, 111] width 146 height 36
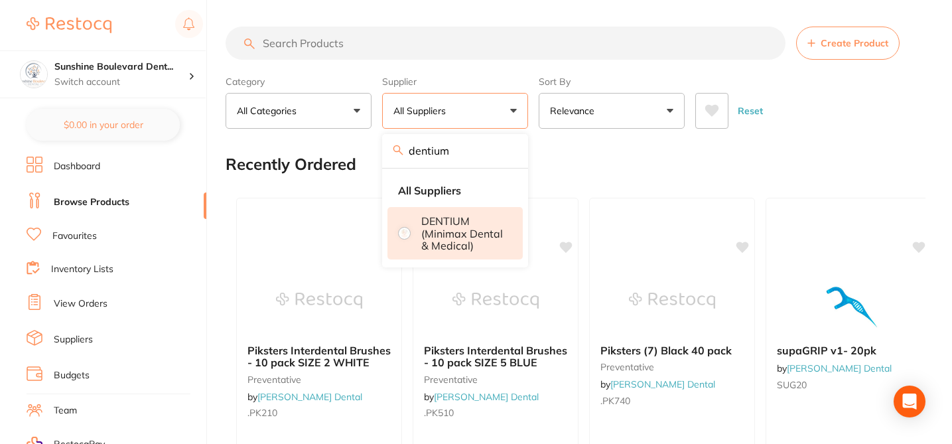
type input "dentium"
click at [454, 224] on p "DENTIUM (Minimax Dental & Medical)" at bounding box center [462, 233] width 83 height 37
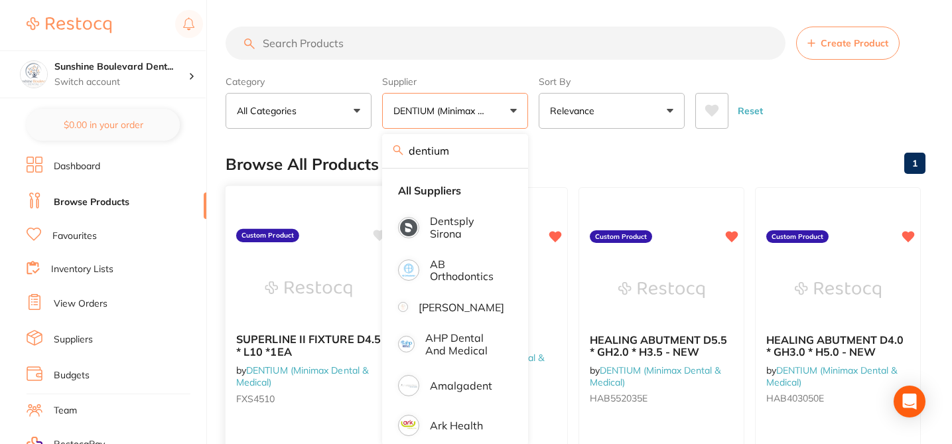
click at [378, 234] on icon at bounding box center [380, 235] width 13 height 11
click at [583, 152] on div "Browse All Products 1" at bounding box center [576, 164] width 700 height 44
